Goal: Information Seeking & Learning: Check status

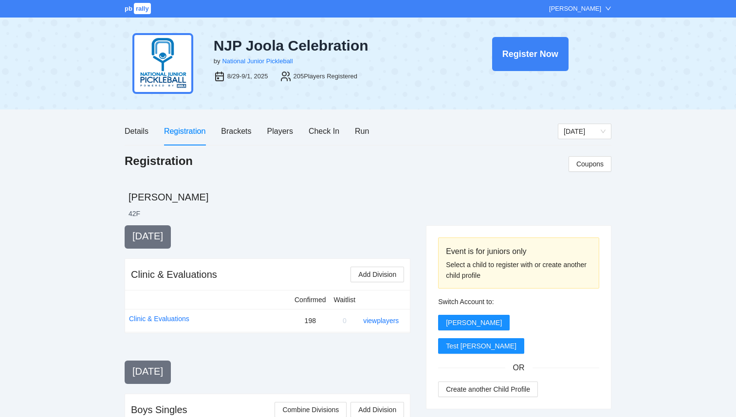
click at [144, 9] on span "rally" at bounding box center [142, 8] width 17 height 11
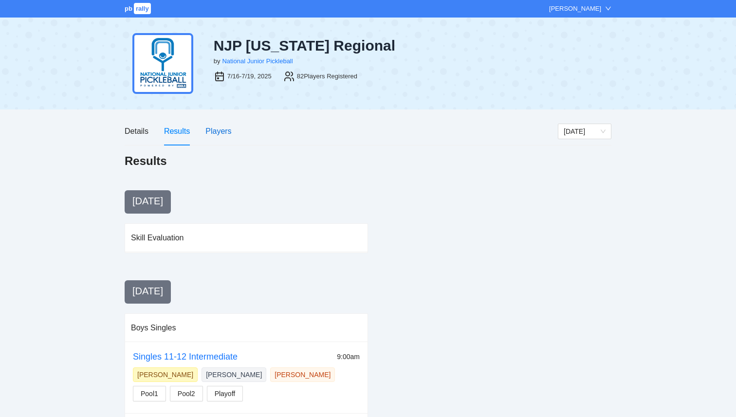
click at [225, 131] on div "Players" at bounding box center [218, 131] width 26 height 12
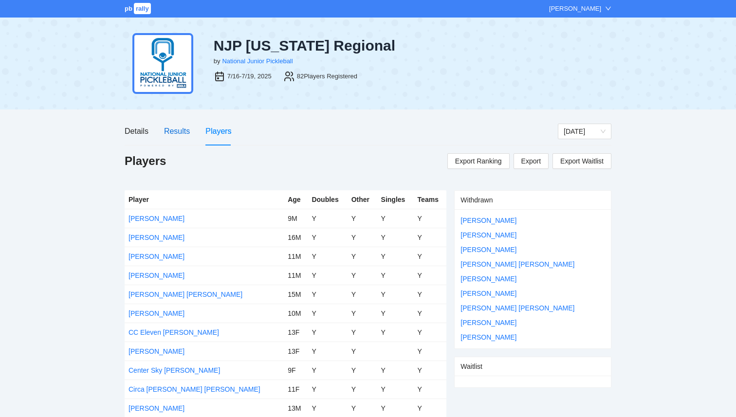
click at [178, 133] on div "Results" at bounding box center [177, 131] width 26 height 12
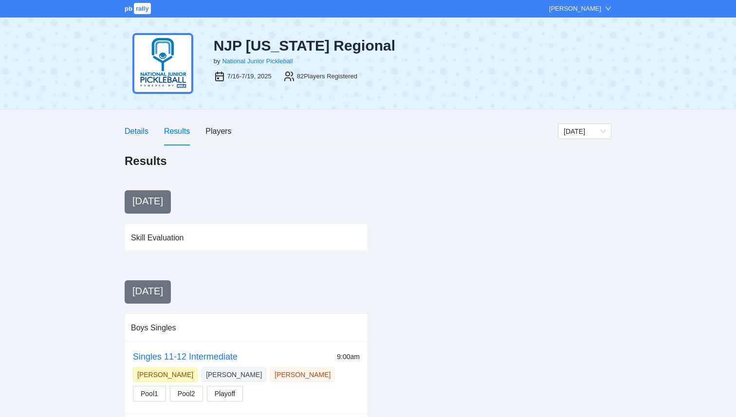
click at [142, 132] on div "Details" at bounding box center [137, 131] width 24 height 12
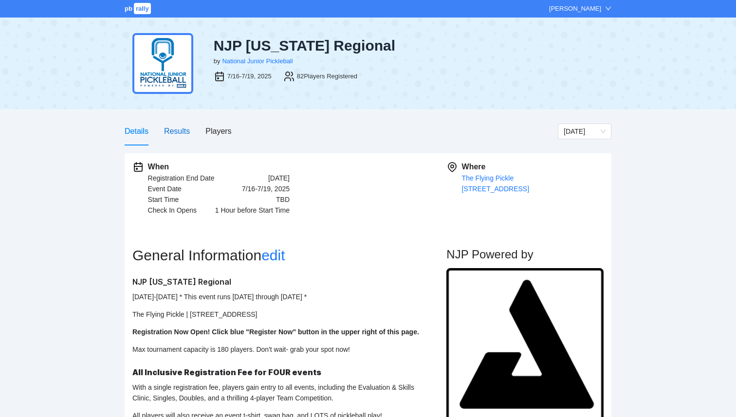
click at [175, 136] on div "Results" at bounding box center [177, 131] width 26 height 12
